Goal: Task Accomplishment & Management: Use online tool/utility

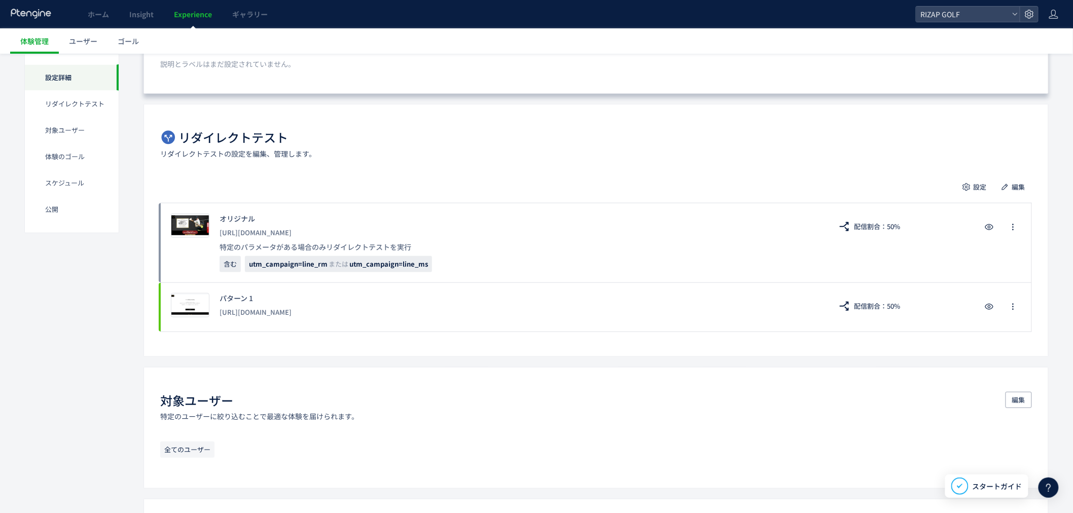
scroll to position [169, 0]
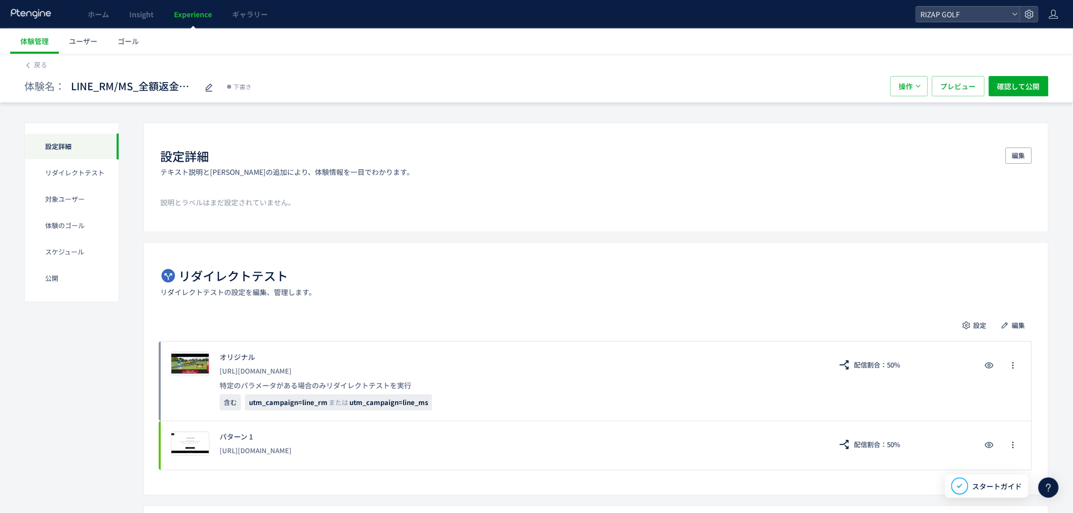
scroll to position [56, 0]
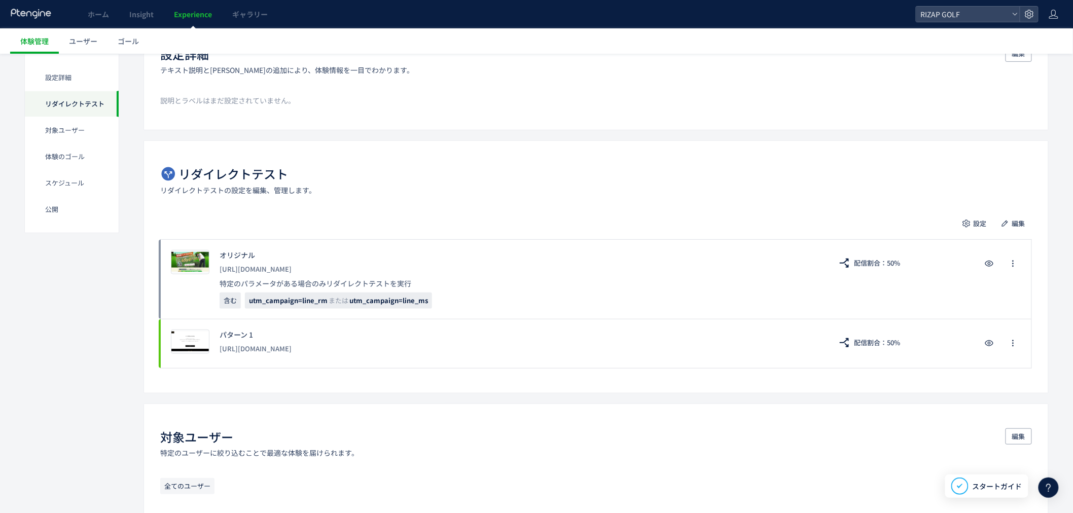
scroll to position [113, 0]
